Goal: Transaction & Acquisition: Purchase product/service

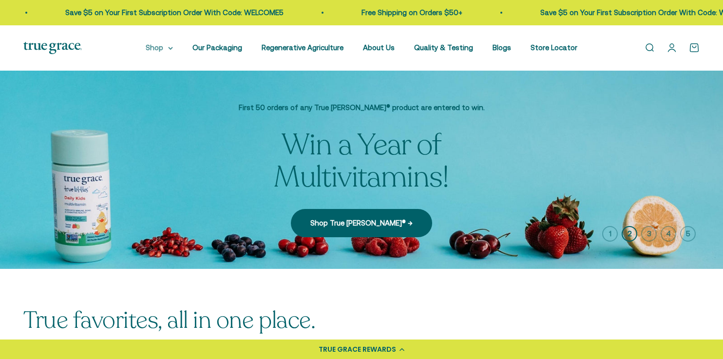
click at [164, 48] on summary "Shop" at bounding box center [159, 48] width 27 height 12
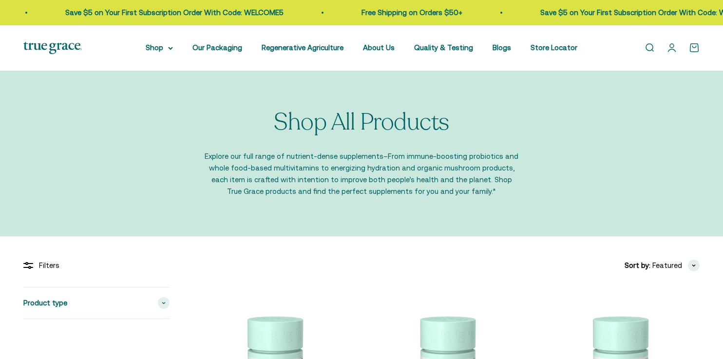
scroll to position [137, 0]
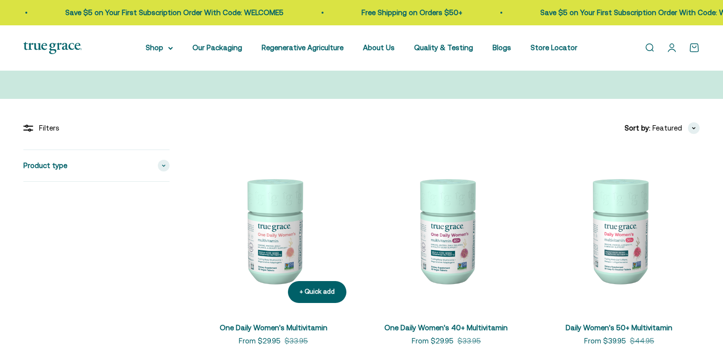
click at [253, 266] on img at bounding box center [273, 230] width 161 height 161
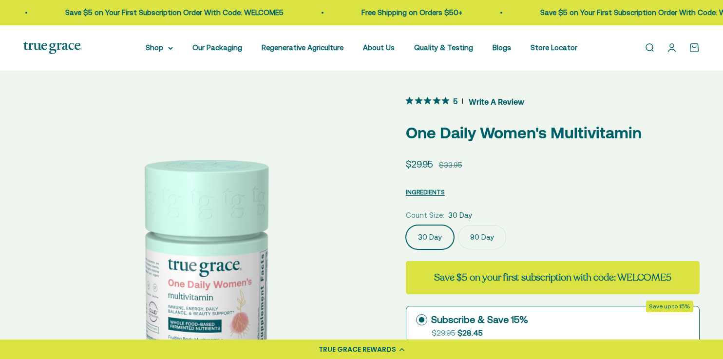
click at [439, 99] on icon "5 out 5 stars rating in total 11 reviews. Jump to reviews." at bounding box center [436, 100] width 7 height 7
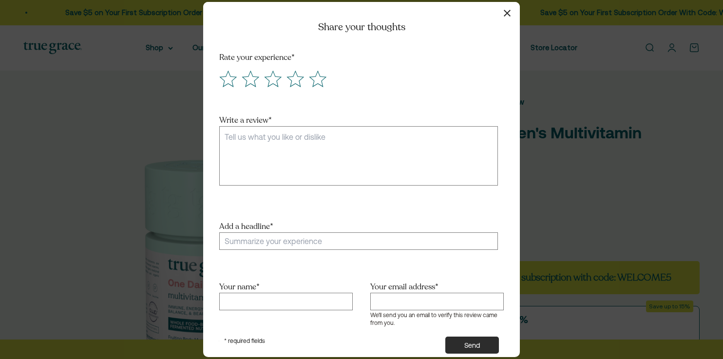
click at [510, 15] on icon "button" at bounding box center [507, 13] width 7 height 7
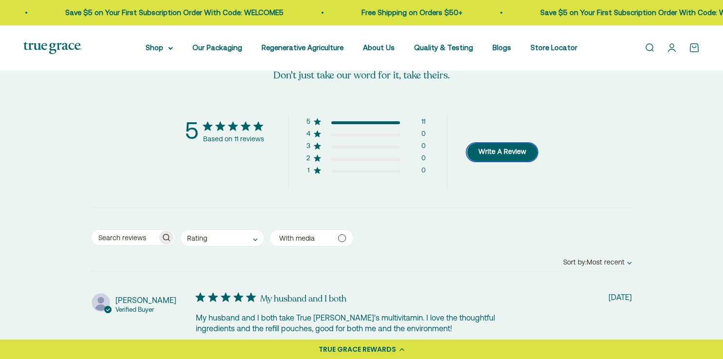
scroll to position [1677, 0]
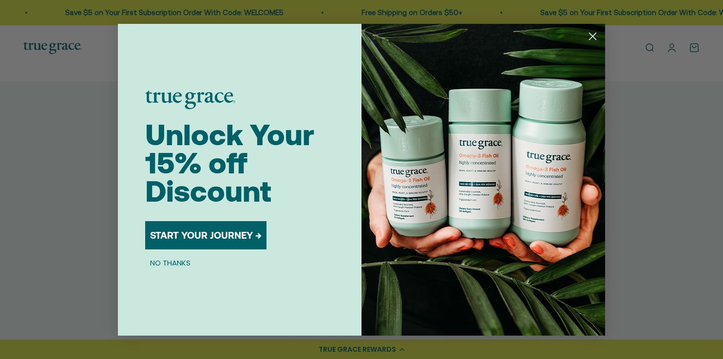
click at [592, 32] on circle "Close dialog" at bounding box center [593, 36] width 16 height 16
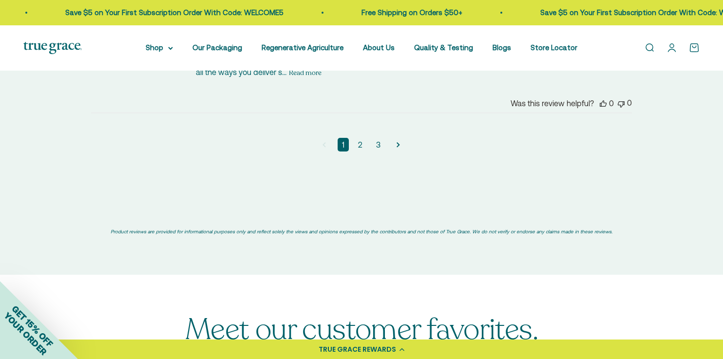
scroll to position [2471, 0]
